Goal: Task Accomplishment & Management: Use online tool/utility

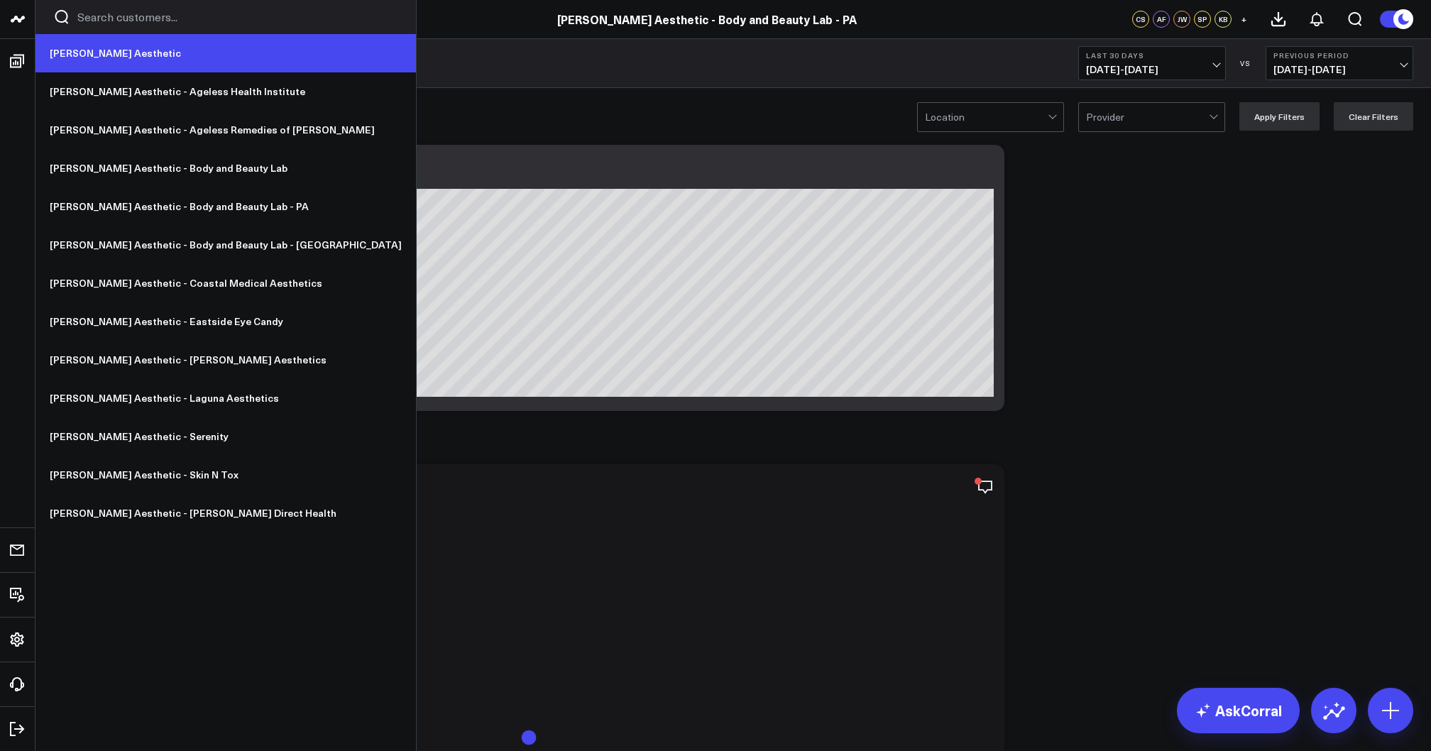
click at [83, 48] on link "[PERSON_NAME] Aesthetic" at bounding box center [225, 53] width 380 height 38
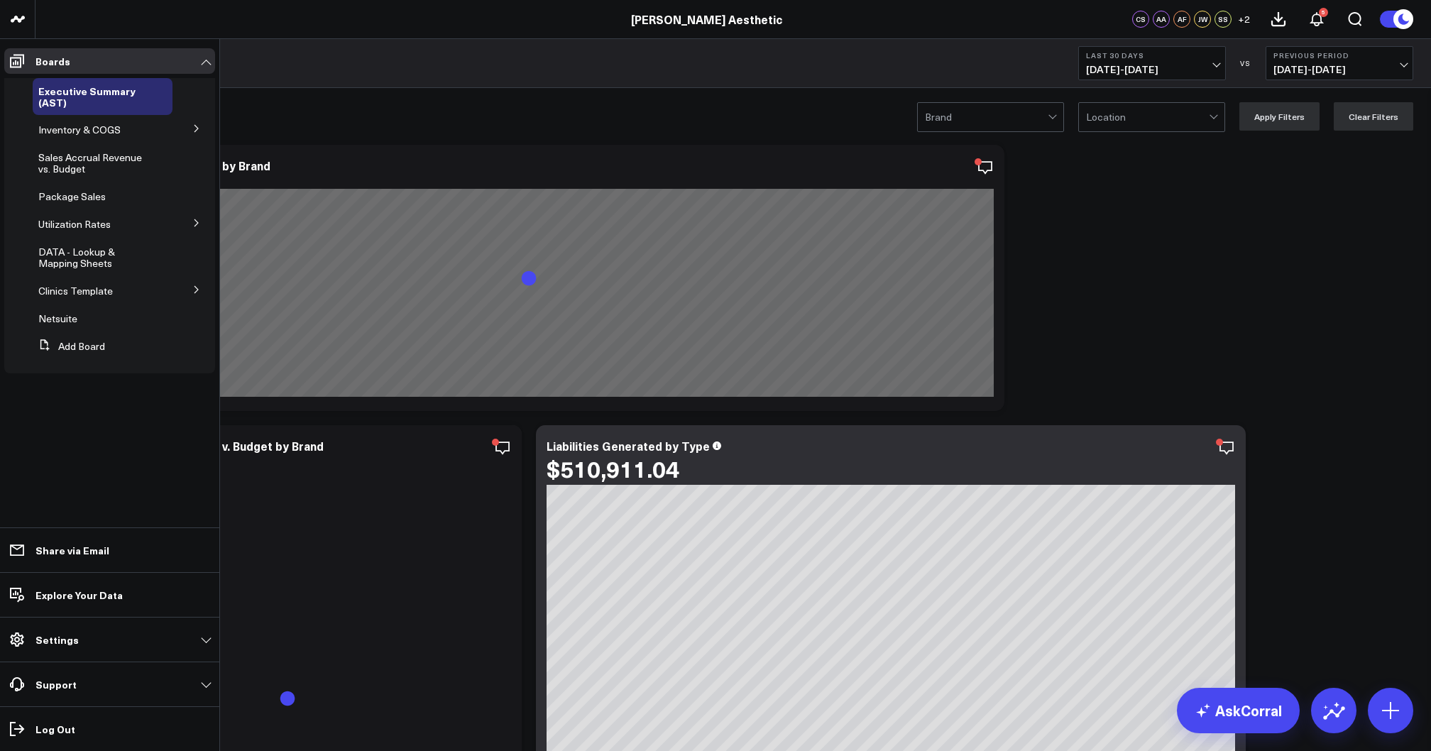
click at [185, 129] on button at bounding box center [196, 127] width 37 height 21
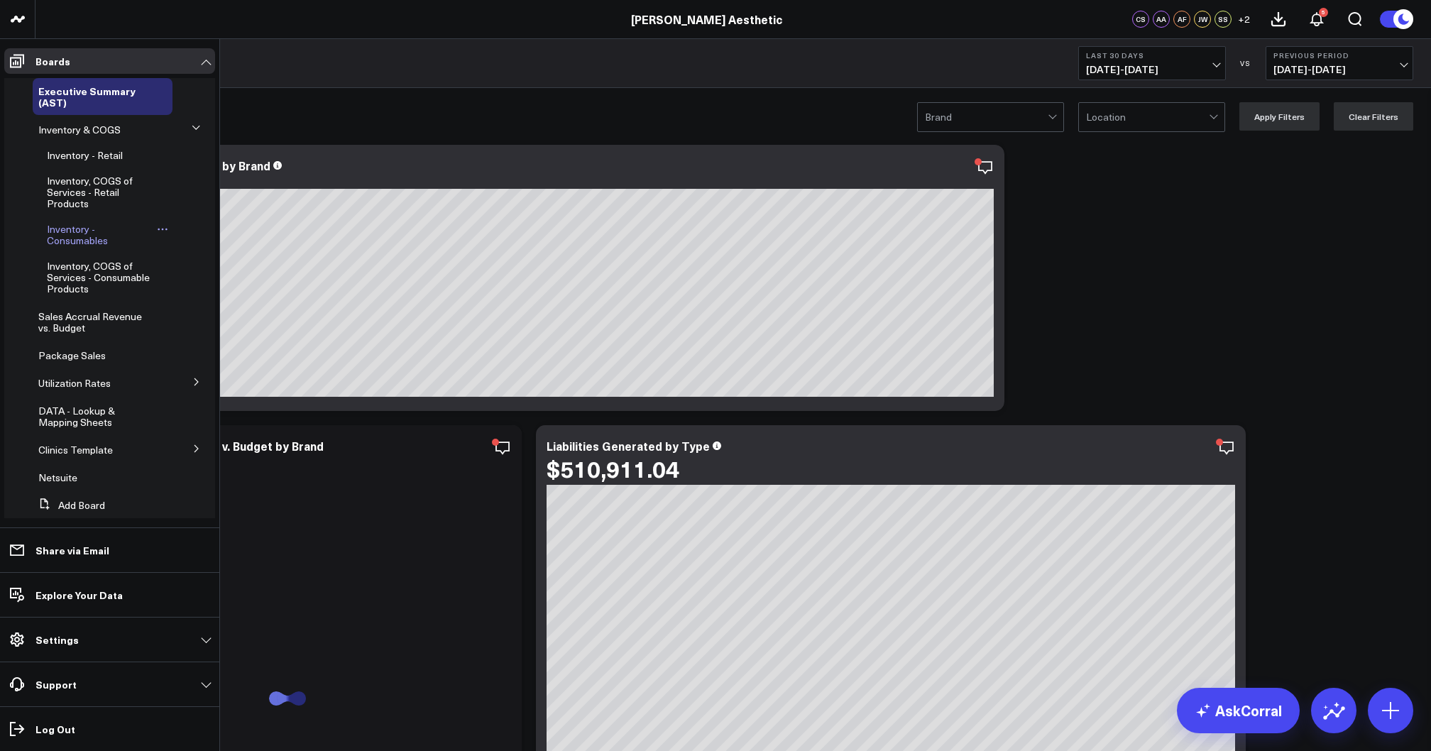
click at [86, 241] on span "Inventory - Consumables" at bounding box center [77, 234] width 61 height 25
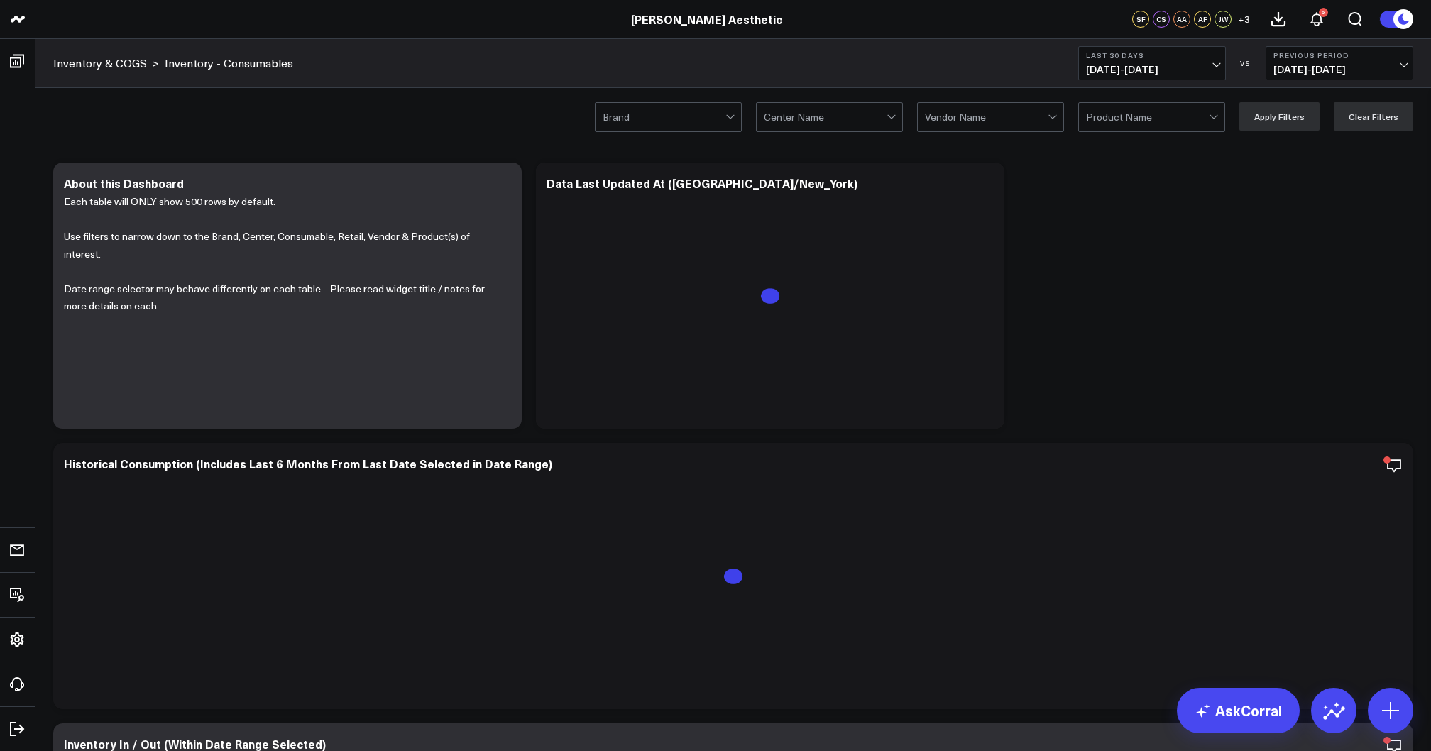
click at [875, 116] on div at bounding box center [825, 117] width 123 height 28
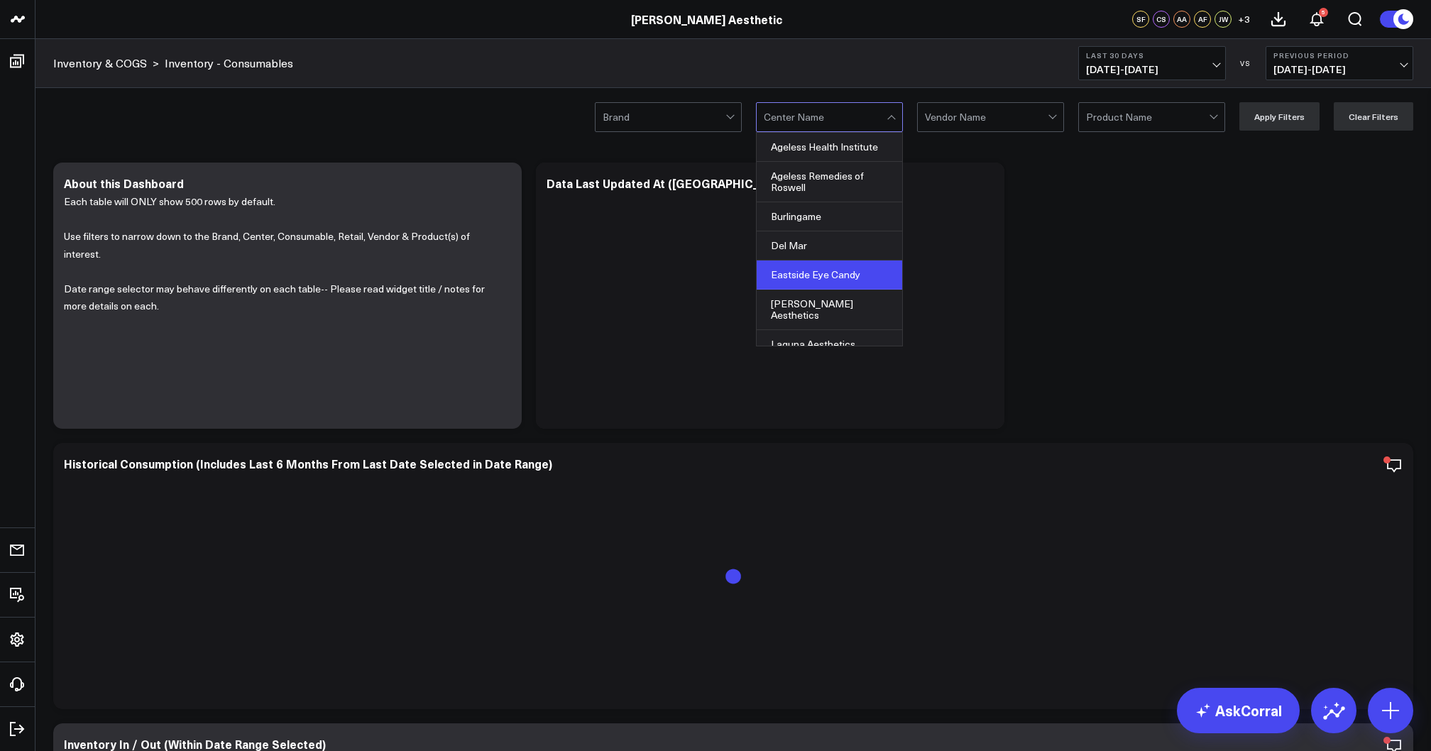
click at [819, 276] on div "Eastside Eye Candy" at bounding box center [830, 275] width 146 height 29
click at [1042, 119] on div at bounding box center [986, 117] width 123 height 28
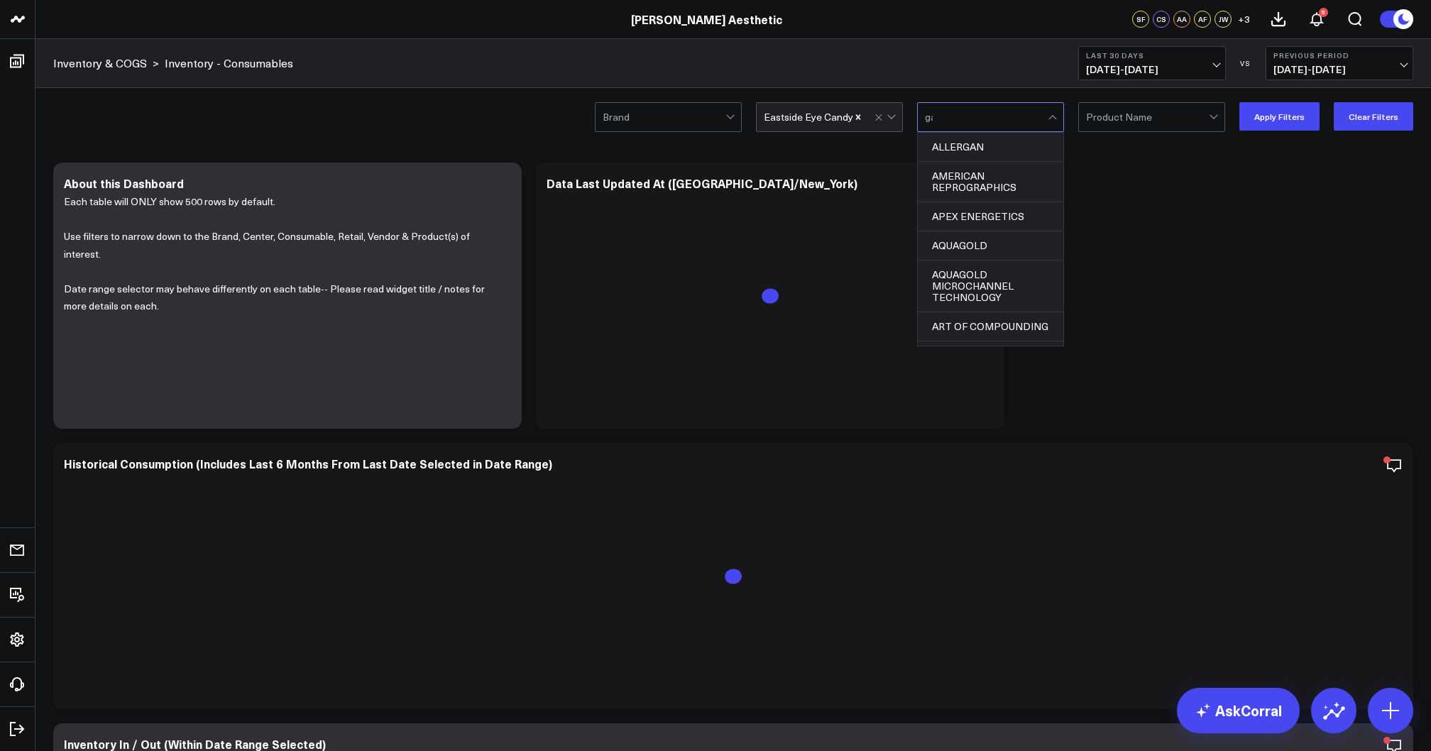
type input "gal"
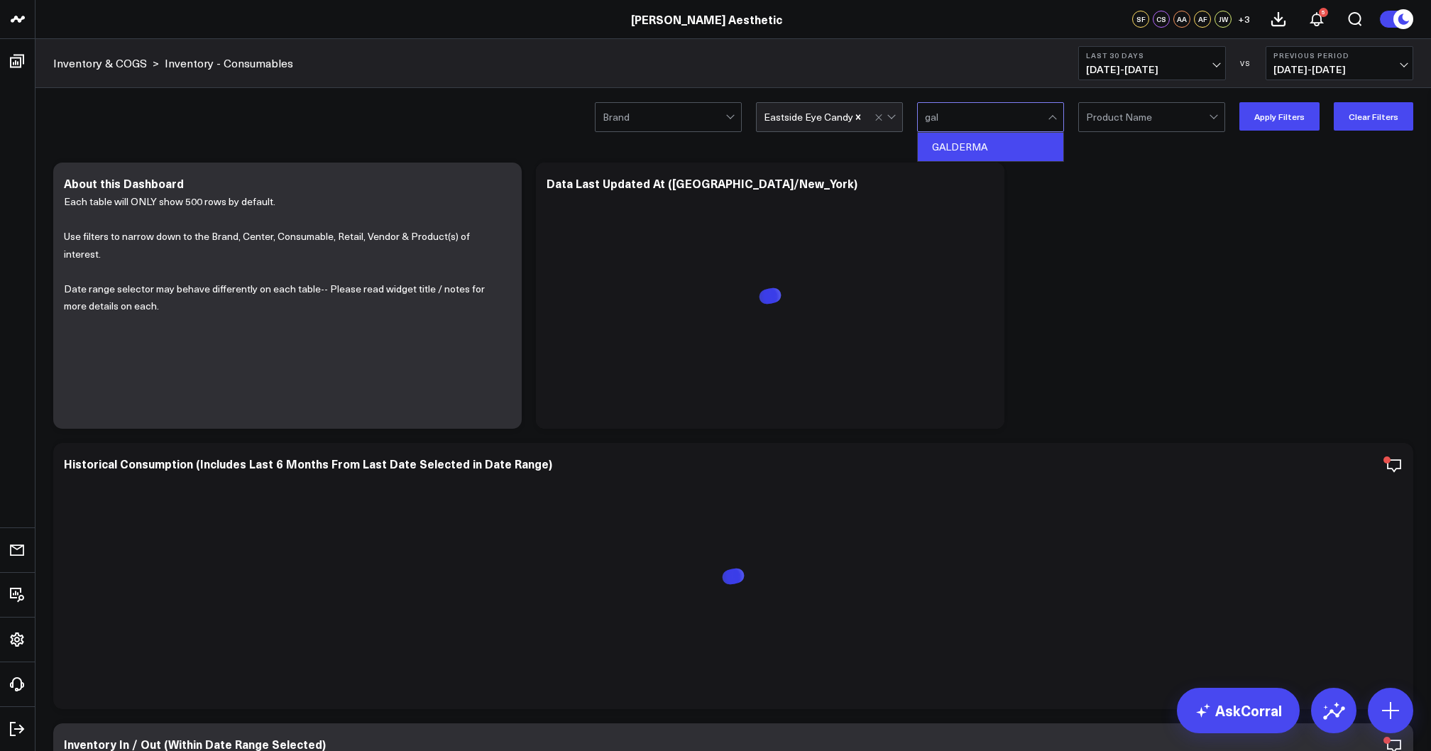
click at [985, 145] on div "GALDERMA" at bounding box center [991, 147] width 146 height 28
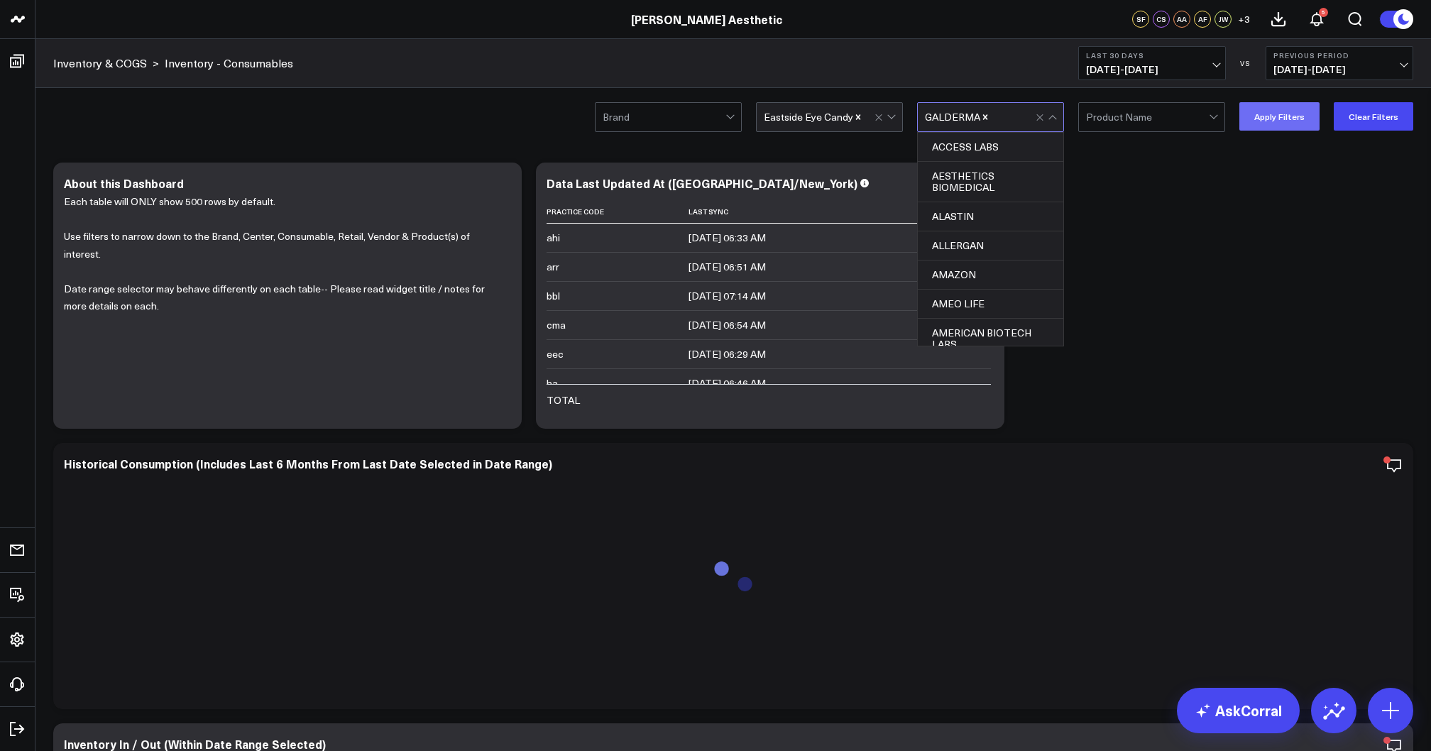
click at [1281, 119] on button "Apply Filters" at bounding box center [1279, 116] width 80 height 28
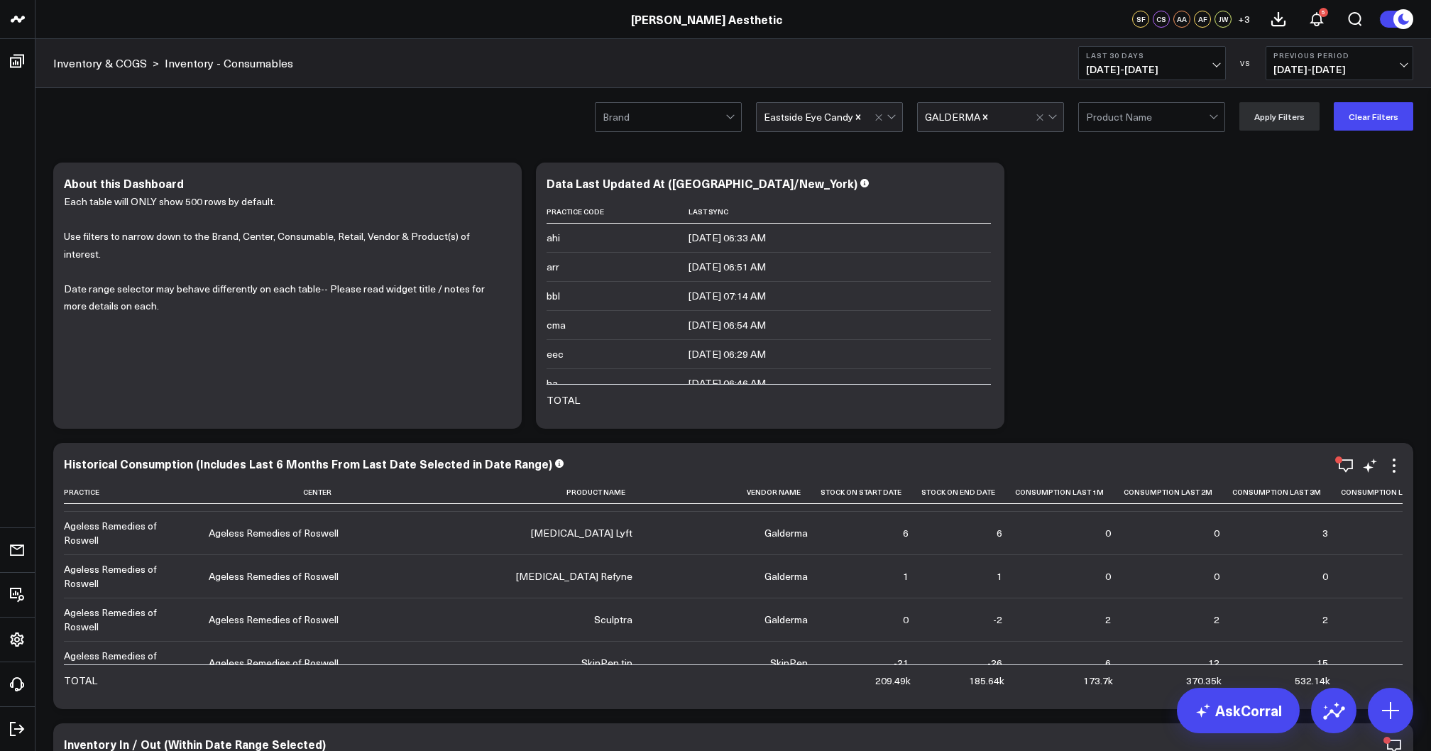
scroll to position [2710, 0]
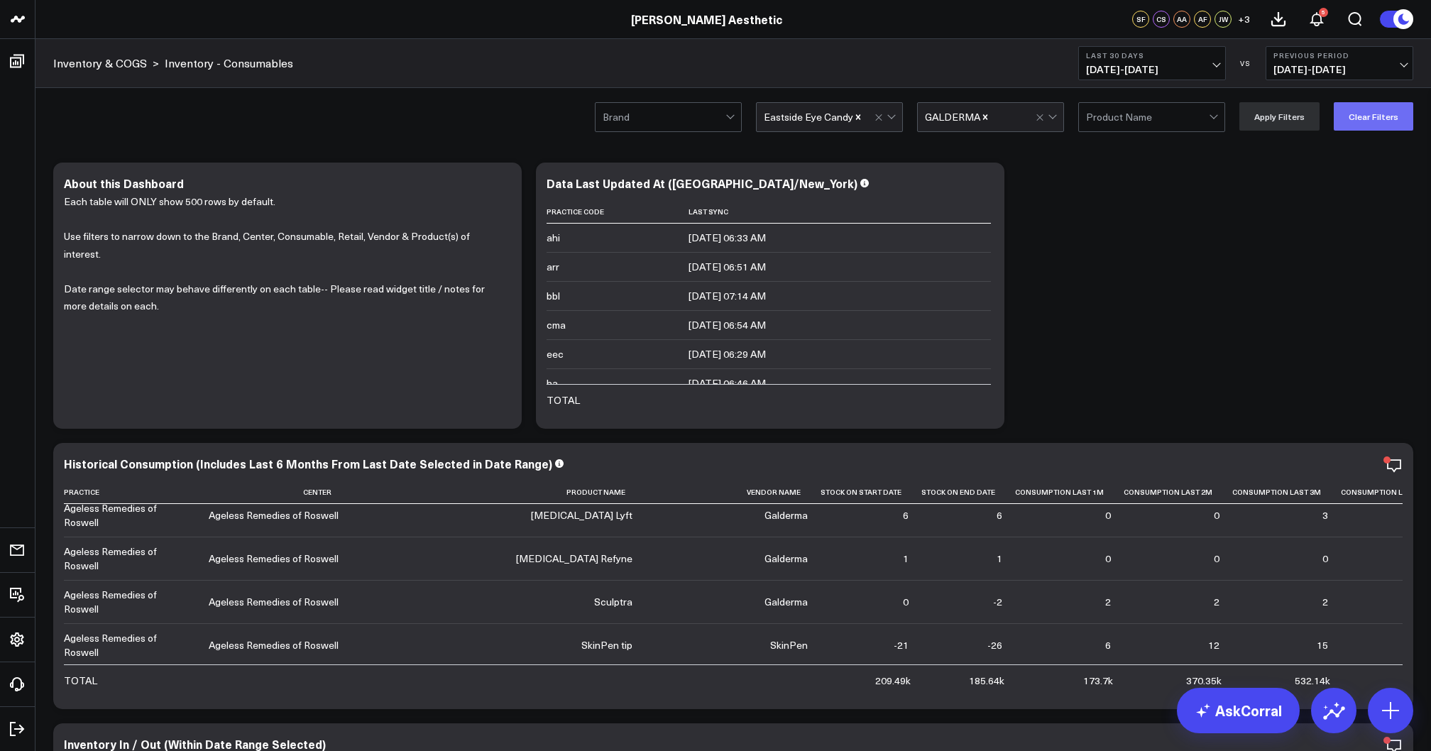
click at [1364, 118] on button "Clear Filters" at bounding box center [1374, 116] width 80 height 28
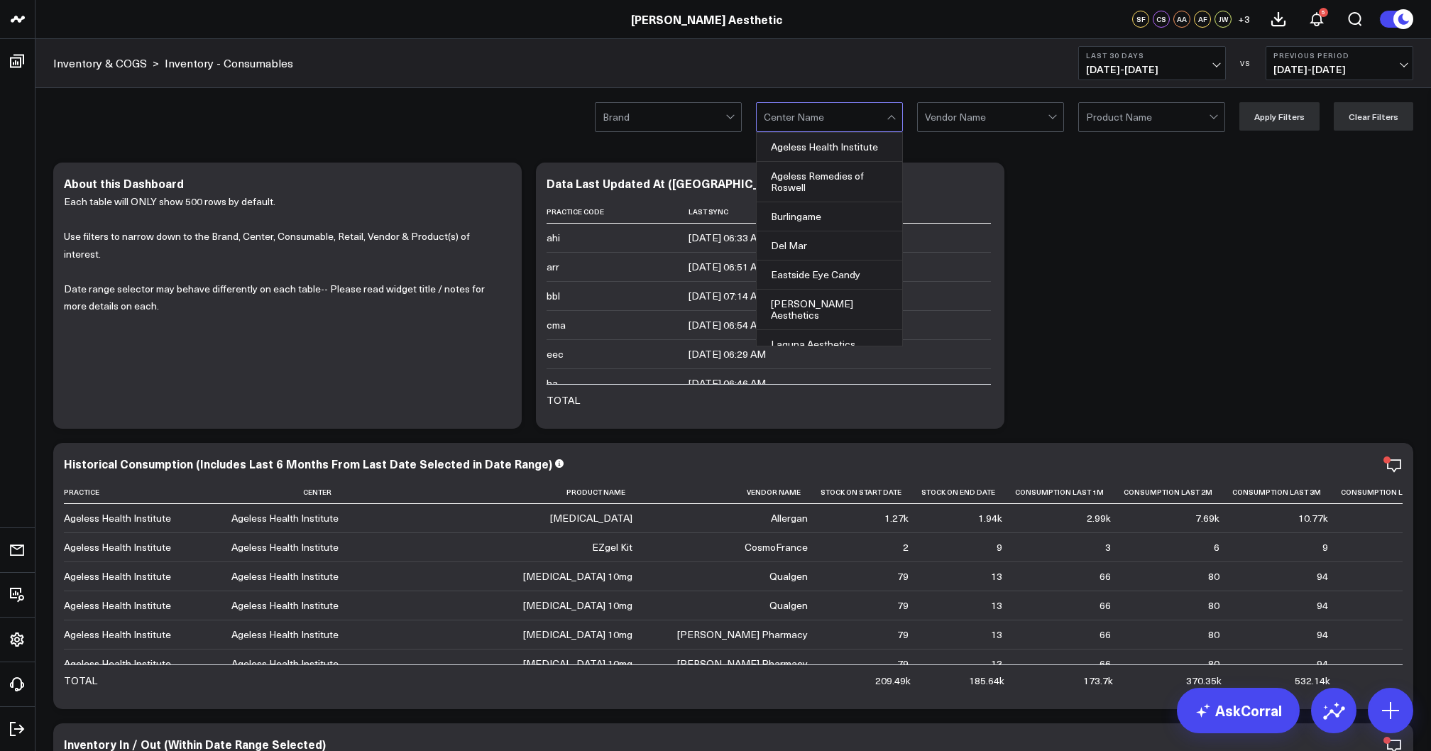
click at [846, 122] on div at bounding box center [825, 117] width 123 height 28
click at [821, 281] on div "Eastside Eye Candy" at bounding box center [830, 275] width 146 height 29
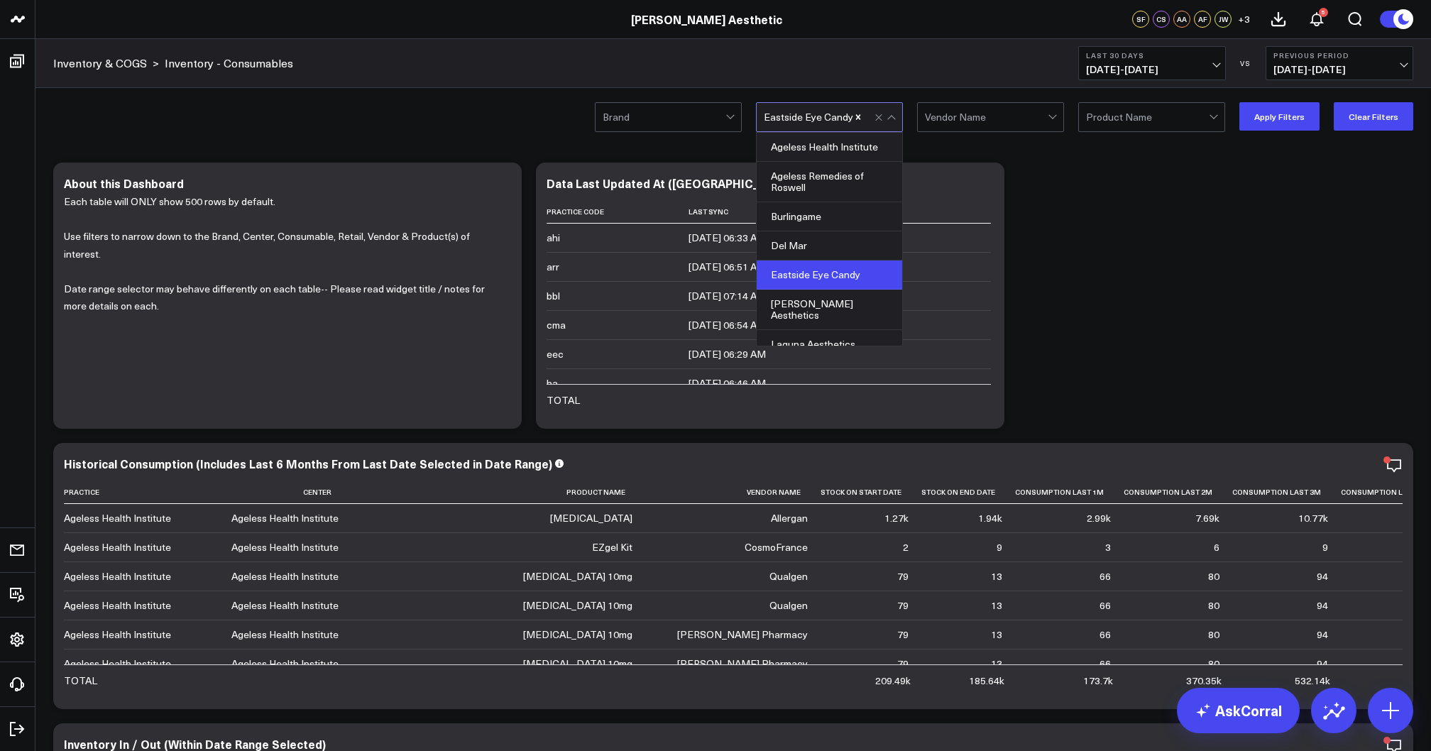
click at [985, 108] on div at bounding box center [986, 117] width 123 height 28
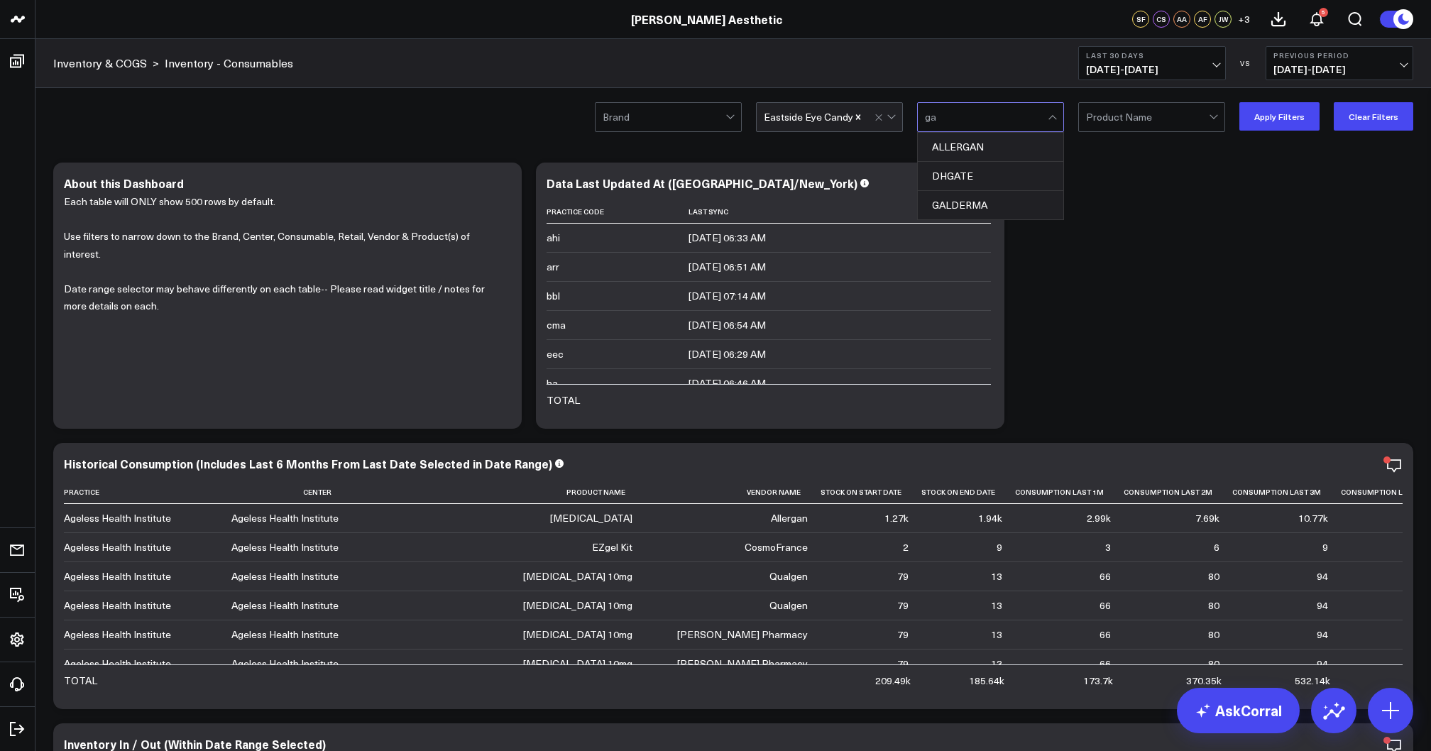
type input "gal"
click at [978, 150] on div "GALDERMA" at bounding box center [991, 147] width 146 height 28
click at [1290, 120] on button "Apply Filters" at bounding box center [1279, 116] width 80 height 28
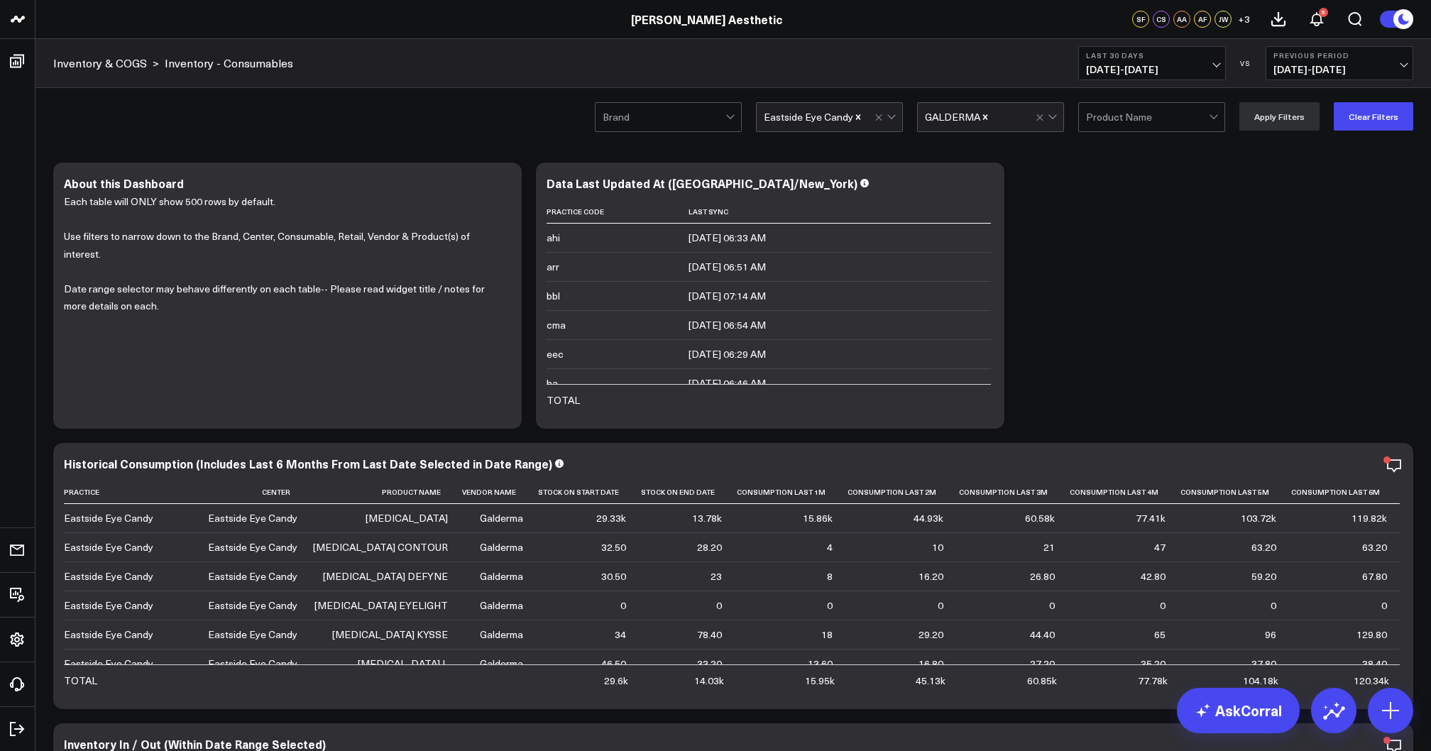
click at [1119, 74] on span "[DATE] - [DATE]" at bounding box center [1152, 69] width 132 height 11
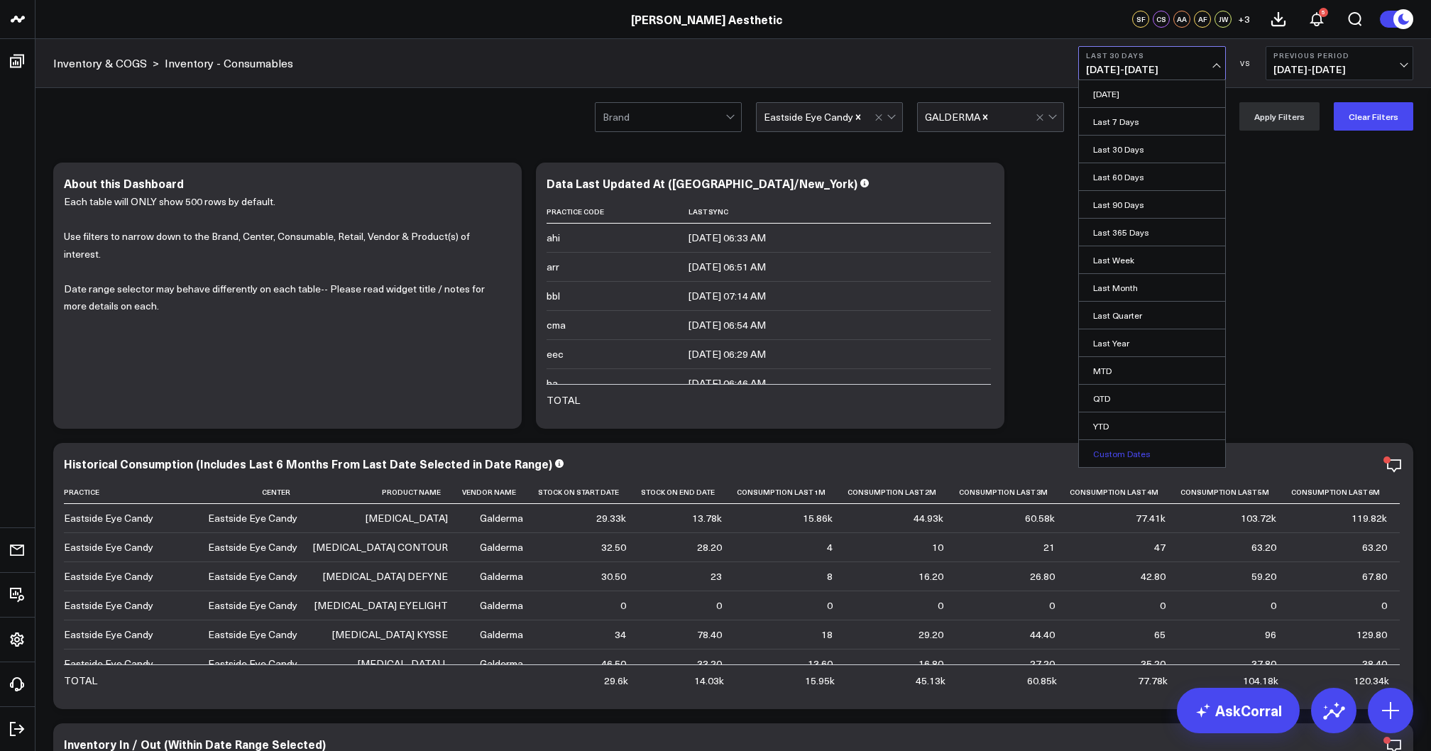
click at [1122, 449] on link "Custom Dates" at bounding box center [1152, 453] width 146 height 27
select select "8"
select select "2025"
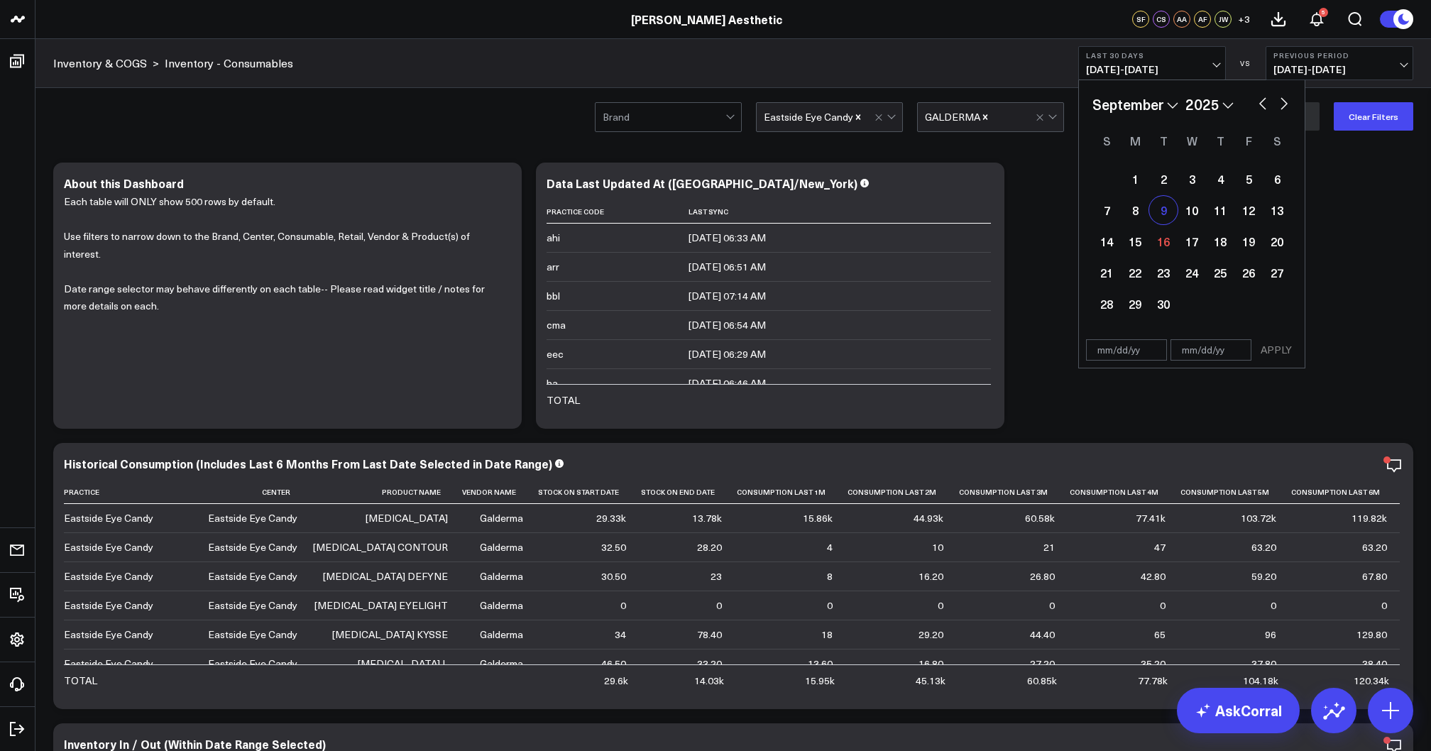
click at [1164, 217] on div "9" at bounding box center [1163, 210] width 28 height 28
type input "[DATE]"
select select "8"
select select "2025"
click at [1157, 245] on div "16" at bounding box center [1163, 241] width 28 height 28
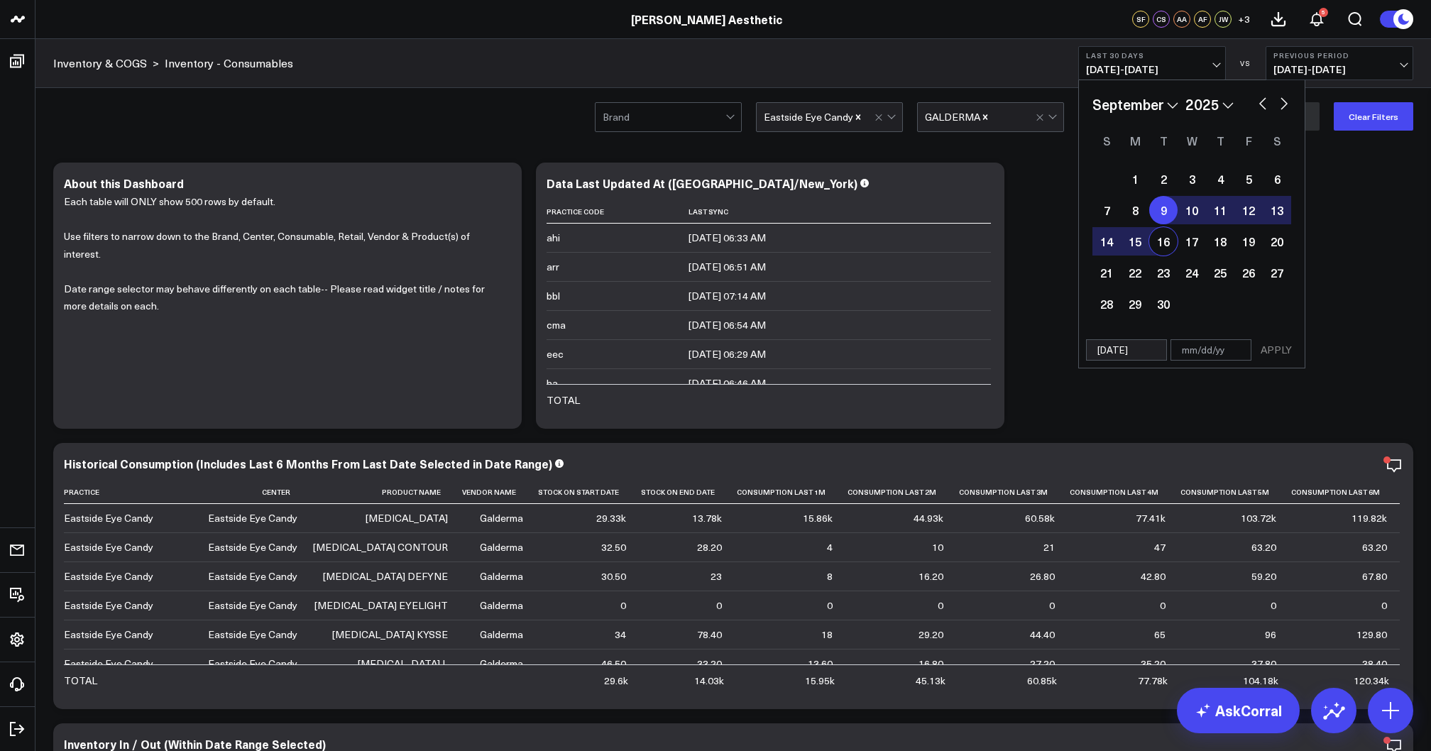
type input "[DATE]"
select select "8"
select select "2025"
click at [1270, 348] on button "APPLY" at bounding box center [1276, 349] width 43 height 21
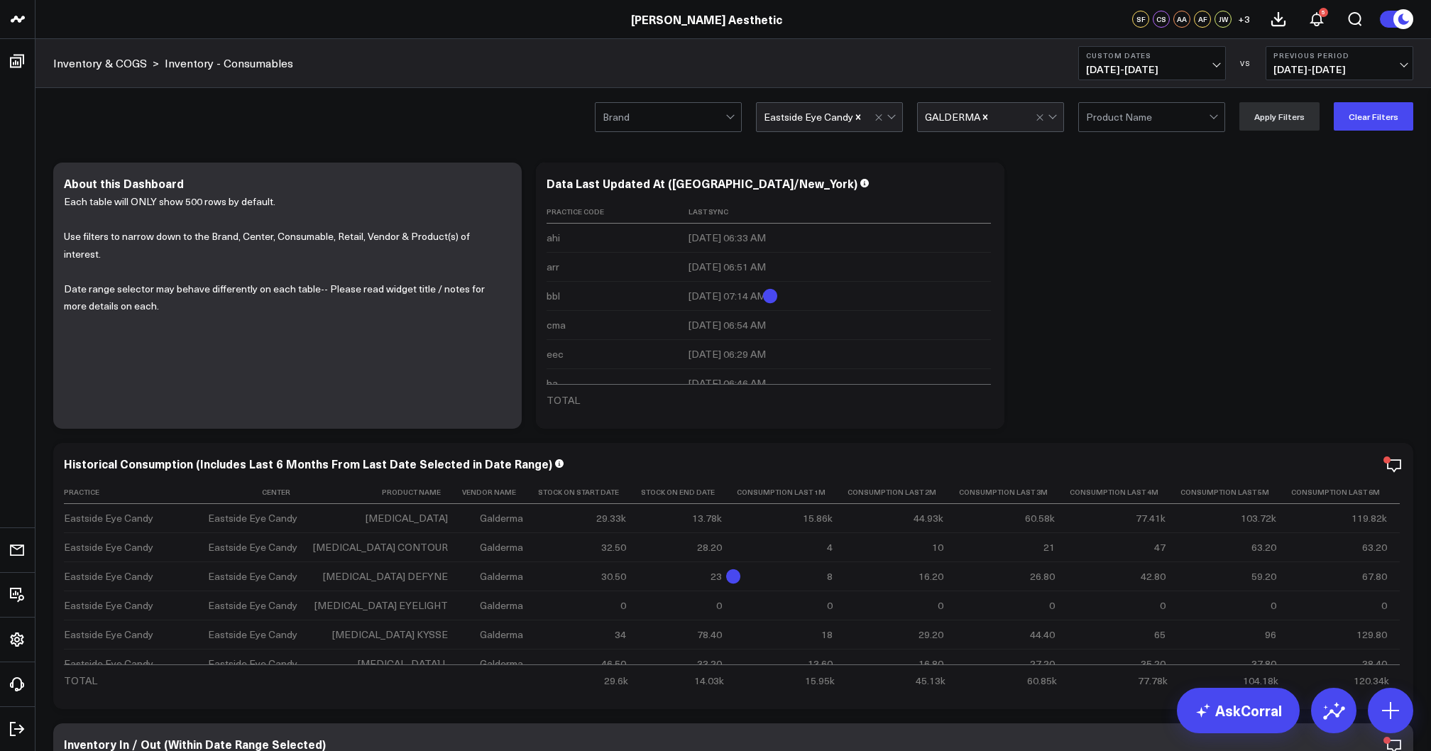
click at [1190, 66] on span "[DATE] - [DATE]" at bounding box center [1152, 69] width 132 height 11
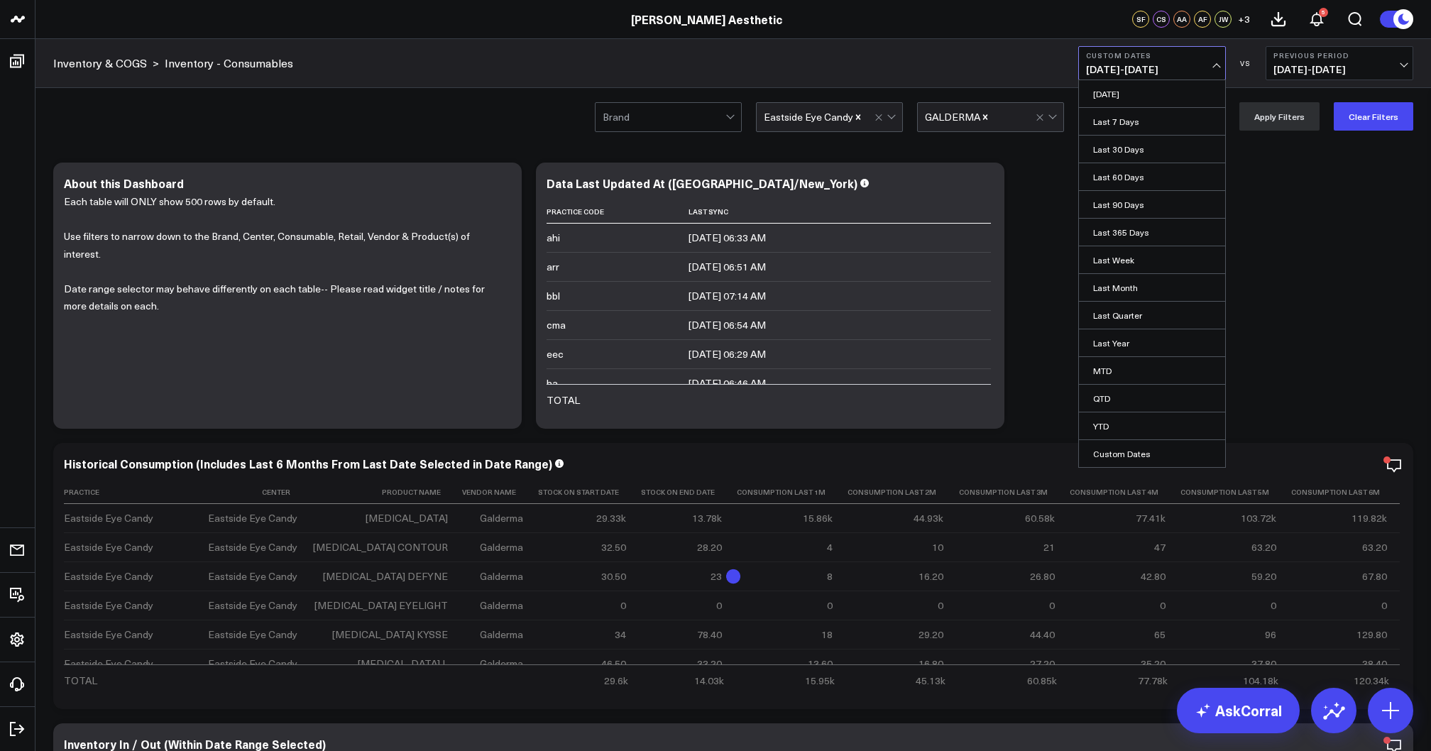
click at [1190, 66] on span "[DATE] - [DATE]" at bounding box center [1152, 69] width 132 height 11
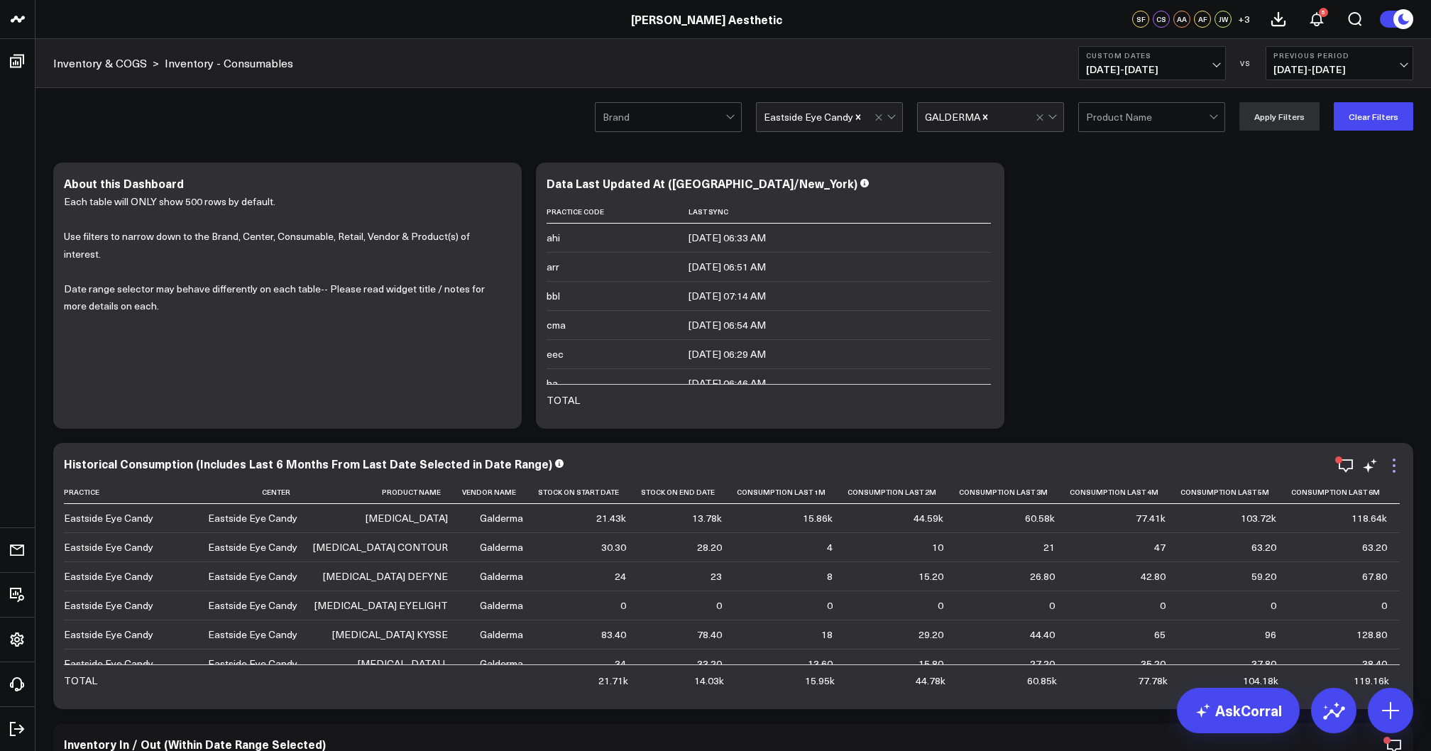
click at [1389, 470] on icon at bounding box center [1394, 465] width 17 height 17
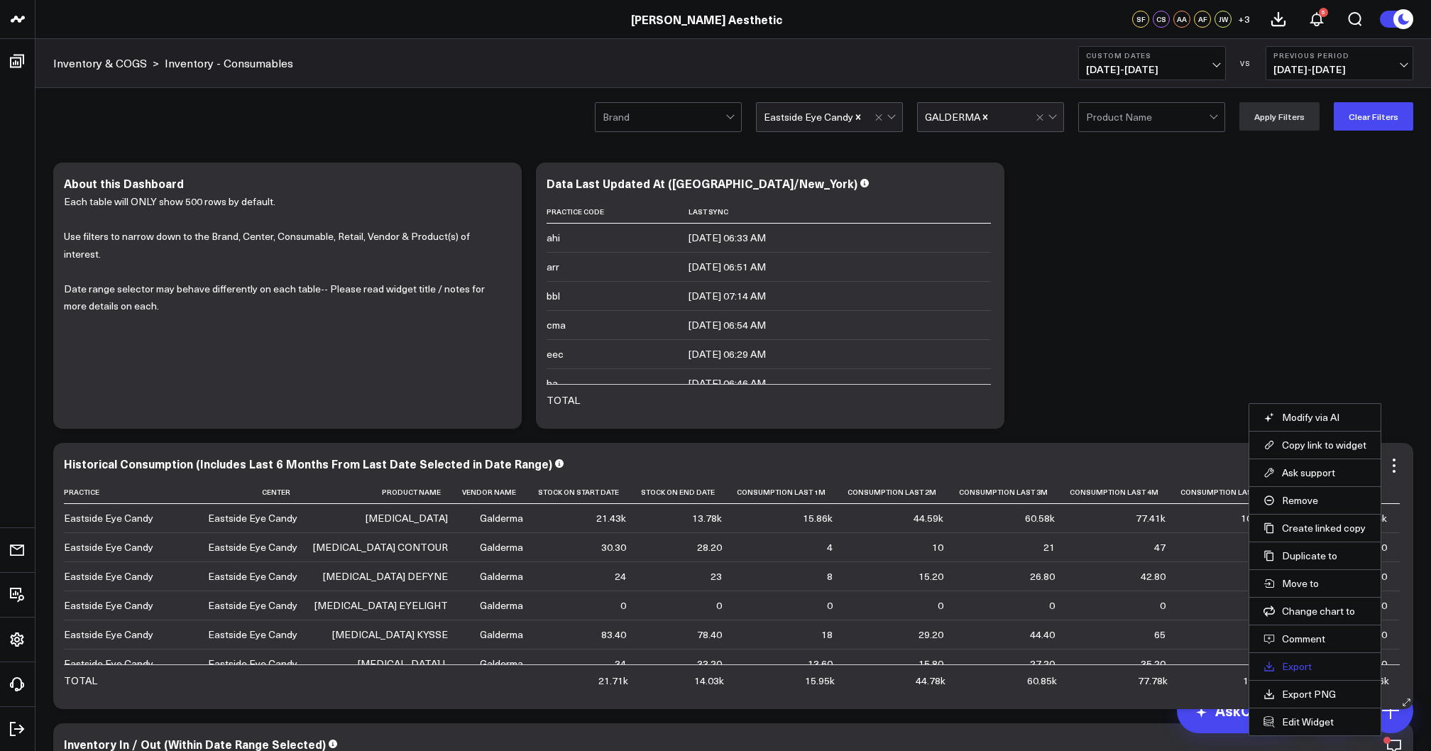
click at [1313, 666] on link "Export" at bounding box center [1314, 666] width 103 height 13
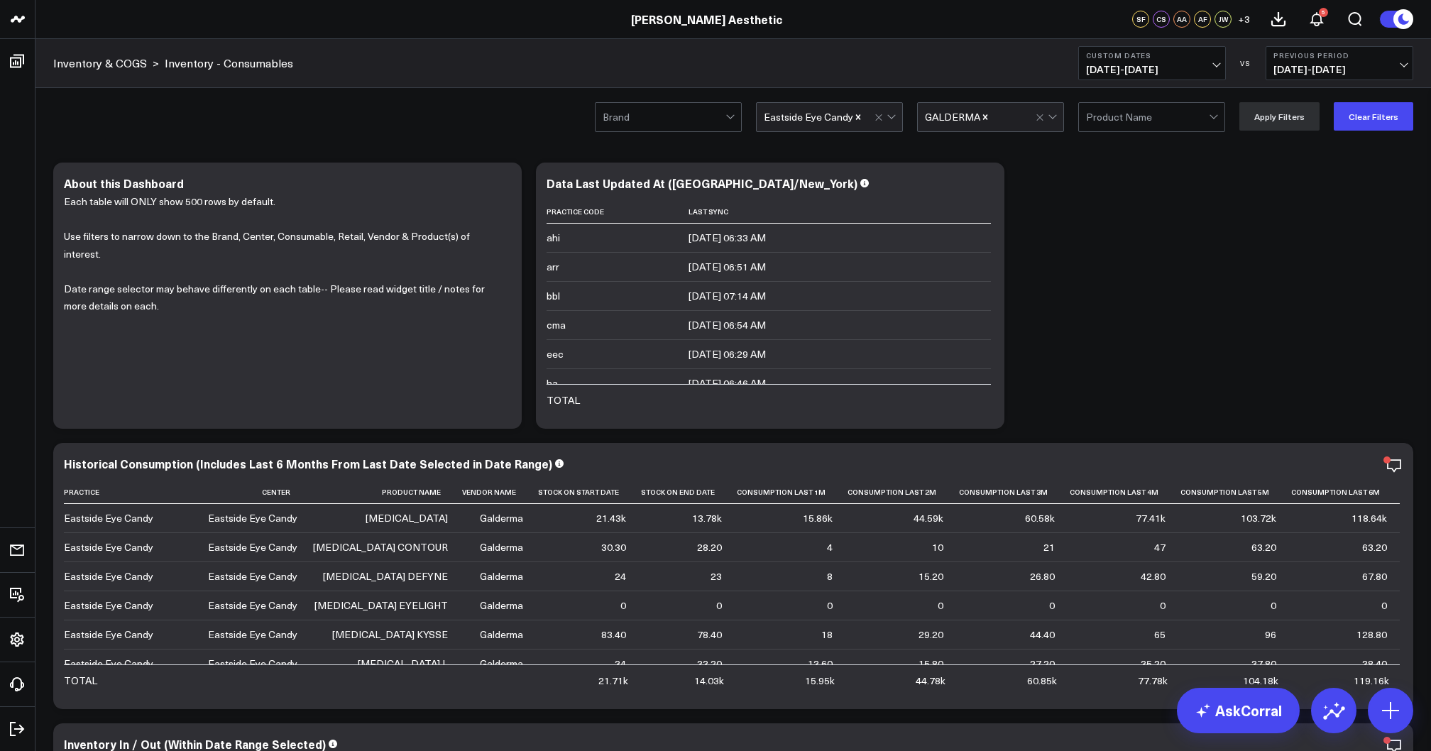
click at [478, 121] on div "Brand Eastside Eye Candy GALDERMA Product Name Apply Filters Clear Filters" at bounding box center [733, 116] width 1396 height 57
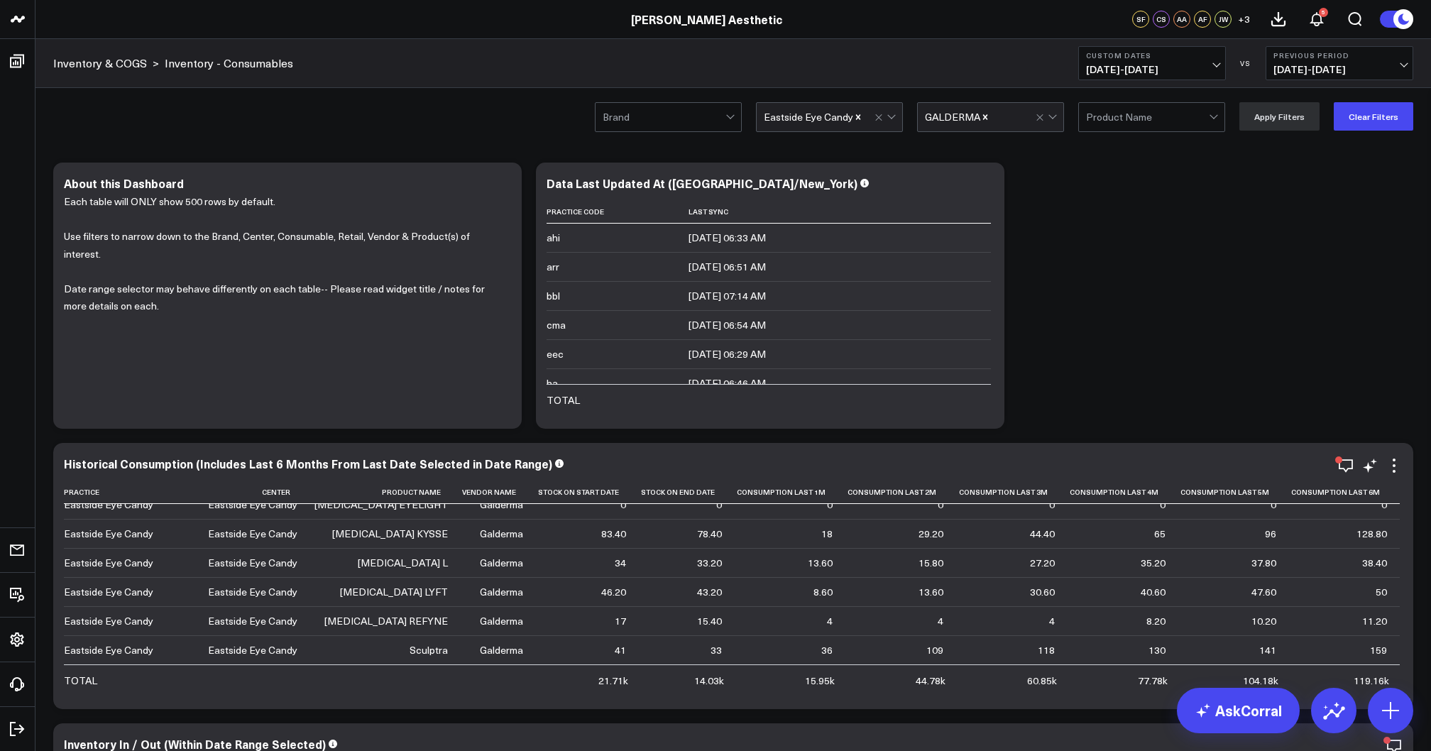
scroll to position [109, 0]
